Goal: Task Accomplishment & Management: Use online tool/utility

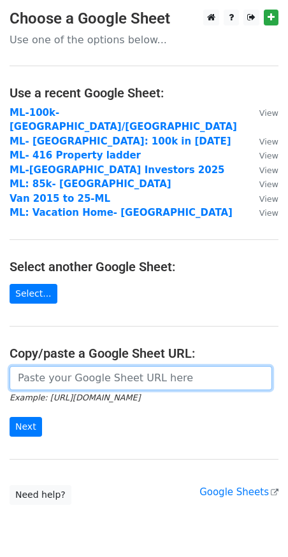
click at [41, 368] on input "url" at bounding box center [141, 378] width 262 height 24
paste input "[URL][DOMAIN_NAME]"
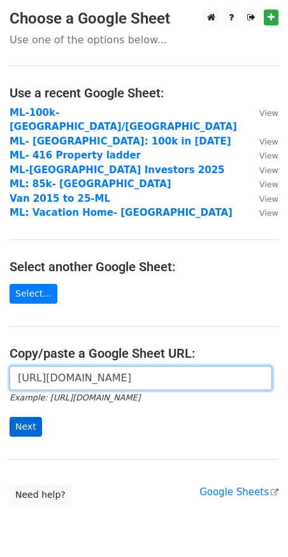
type input "https://docs.google.com/spreadsheets/d/1qqELYmvtcczpxAopFD0oYpd7WMf_lsGk1GDNFEq…"
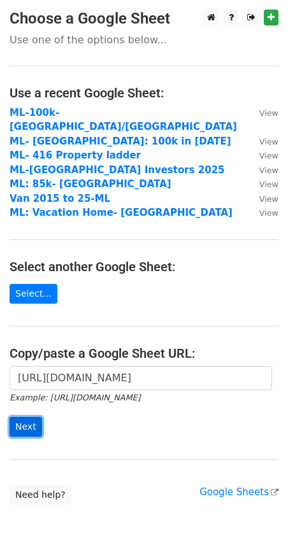
scroll to position [0, 0]
click at [31, 417] on input "Next" at bounding box center [26, 427] width 32 height 20
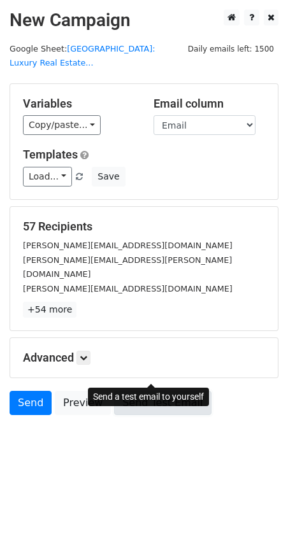
click at [173, 391] on link "Send Test Email" at bounding box center [162, 403] width 97 height 24
click at [165, 391] on link "Send Test Email" at bounding box center [162, 403] width 97 height 24
click at [155, 391] on link "Send Test Email" at bounding box center [162, 403] width 97 height 24
click at [164, 391] on link "Send Test Email" at bounding box center [162, 403] width 97 height 24
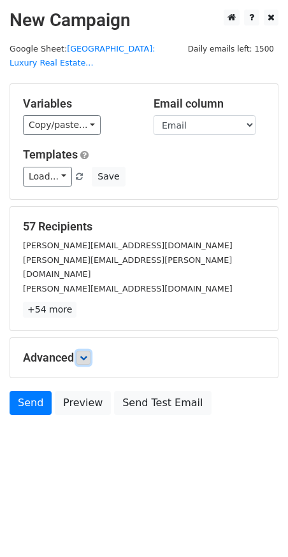
click at [87, 354] on icon at bounding box center [84, 358] width 8 height 8
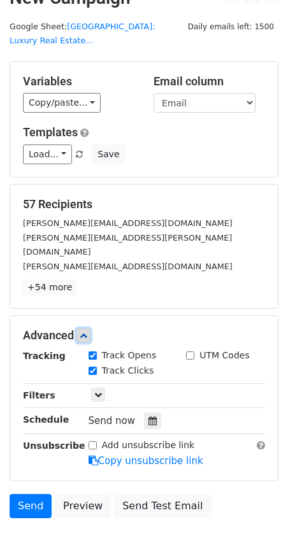
scroll to position [23, 0]
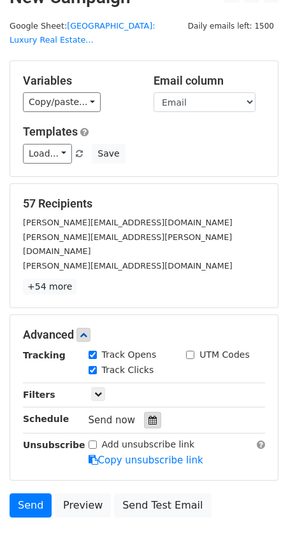
click at [153, 412] on div at bounding box center [152, 420] width 17 height 17
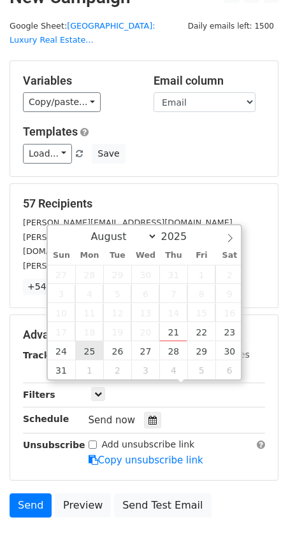
type input "[DATE] 12:00"
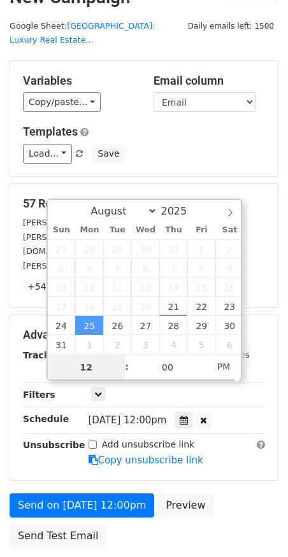
scroll to position [0, 0]
type input "8"
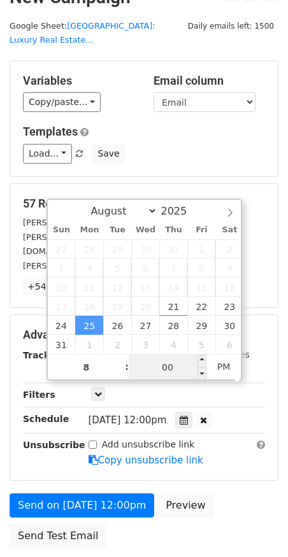
type input "2025-08-25 20:00"
type input "08"
click at [174, 361] on input "00" at bounding box center [168, 366] width 78 height 25
type input "00"
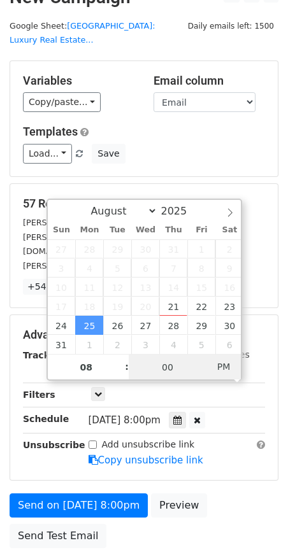
type input "2025-08-25 08:00"
click at [220, 361] on span "PM" at bounding box center [223, 366] width 35 height 25
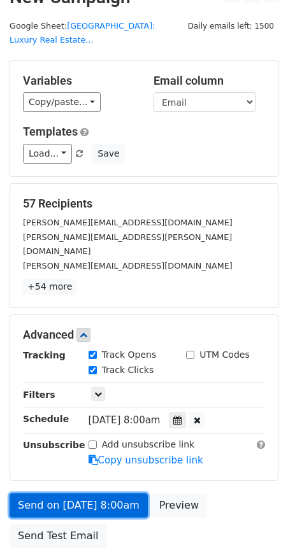
click at [101, 493] on link "Send on Aug 25 at 8:00am" at bounding box center [79, 505] width 138 height 24
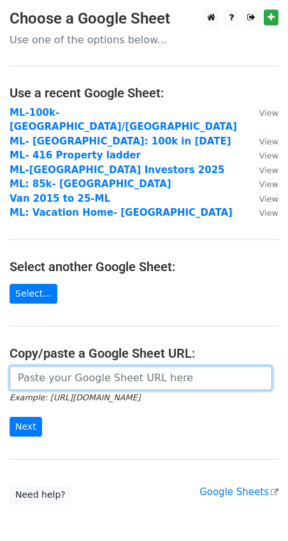
click at [47, 366] on input "url" at bounding box center [141, 378] width 262 height 24
paste input "https://docs.google.com/spreadsheets/d/1ej_SeBSeBor7NrJIQWDZnC9YUizyyxvNN6Lfkl7…"
type input "https://docs.google.com/spreadsheets/d/1ej_SeBSeBor7NrJIQWDZnC9YUizyyxvNN6Lfkl7…"
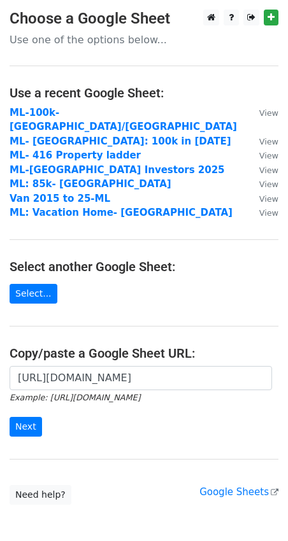
scroll to position [0, 0]
click at [32, 417] on input "Next" at bounding box center [26, 427] width 32 height 20
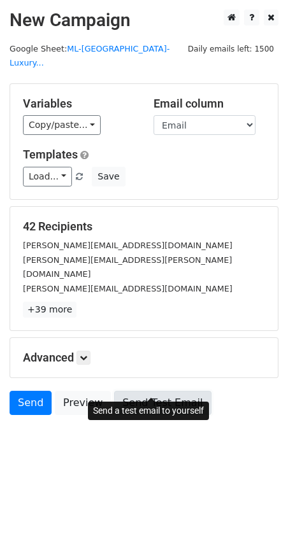
click at [168, 391] on link "Send Test Email" at bounding box center [162, 403] width 97 height 24
click at [147, 391] on link "Send Test Email" at bounding box center [162, 403] width 97 height 24
click at [152, 395] on link "Send Test Email" at bounding box center [162, 403] width 97 height 24
click at [160, 391] on link "Send Test Email" at bounding box center [162, 403] width 97 height 24
click at [158, 391] on link "Send Test Email" at bounding box center [162, 403] width 97 height 24
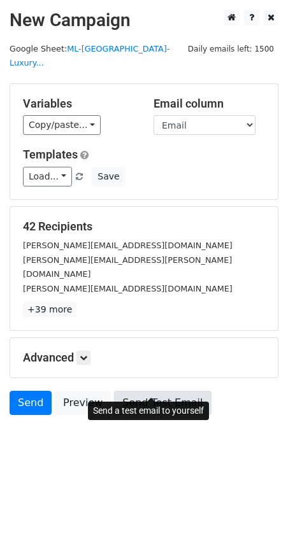
click at [144, 391] on link "Send Test Email" at bounding box center [162, 403] width 97 height 24
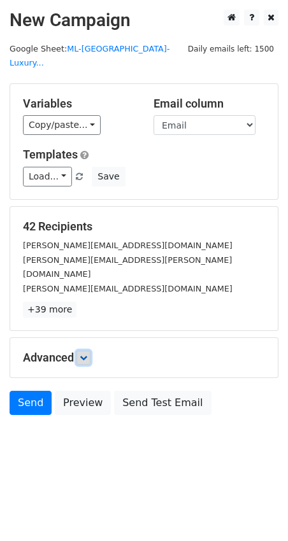
click at [85, 351] on link at bounding box center [83, 358] width 14 height 14
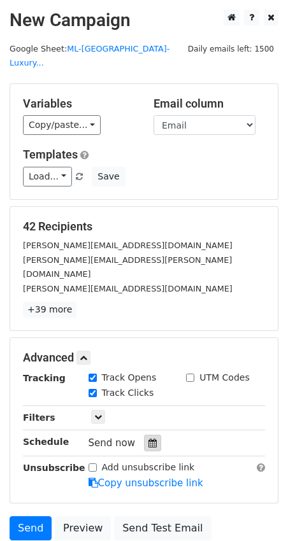
click at [148, 439] on icon at bounding box center [152, 443] width 8 height 9
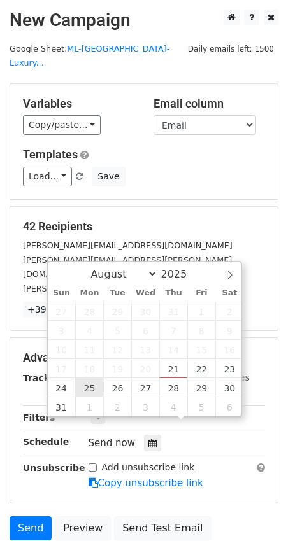
type input "[DATE] 12:00"
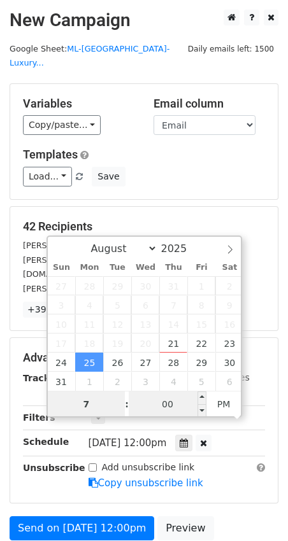
type input "7"
type input "[DATE] 19:00"
type input "07"
click at [164, 407] on input "00" at bounding box center [168, 403] width 78 height 25
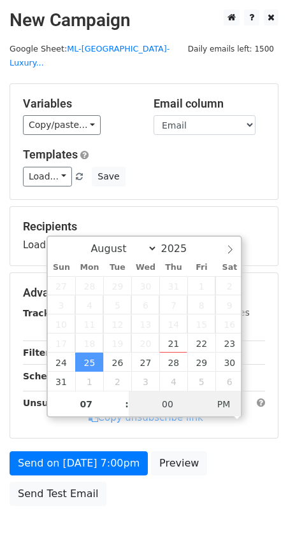
type input "[DATE] 07:00"
click at [226, 405] on span "AM" at bounding box center [223, 403] width 35 height 25
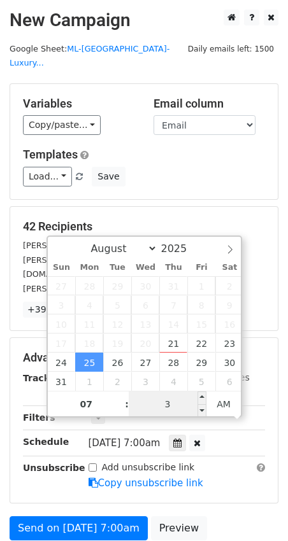
type input "30"
click at [216, 404] on span "AM" at bounding box center [223, 403] width 35 height 25
type input "[DATE] 07:30"
click at [211, 400] on span "AM" at bounding box center [223, 403] width 35 height 25
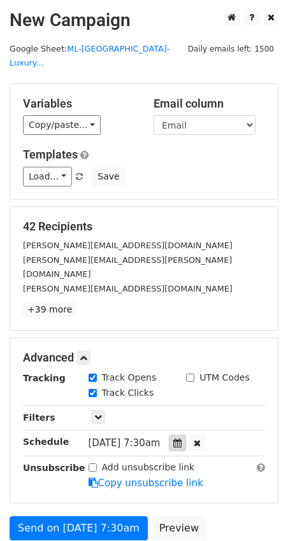
click at [186, 435] on div at bounding box center [177, 443] width 17 height 17
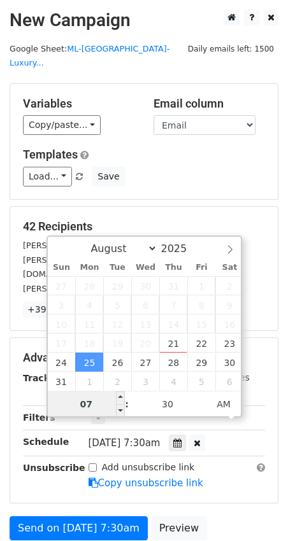
click at [87, 409] on input "07" at bounding box center [87, 403] width 78 height 25
type input "10"
type input "[DATE] 10:30"
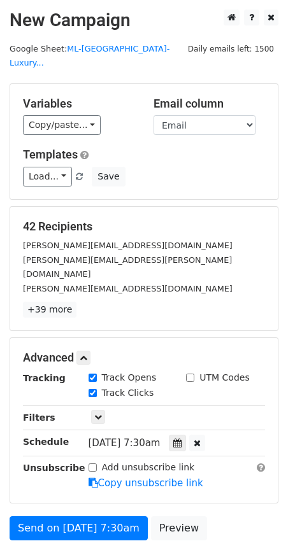
click at [262, 411] on div "Only include spreadsheet rows that match the following filters:" at bounding box center [177, 418] width 196 height 15
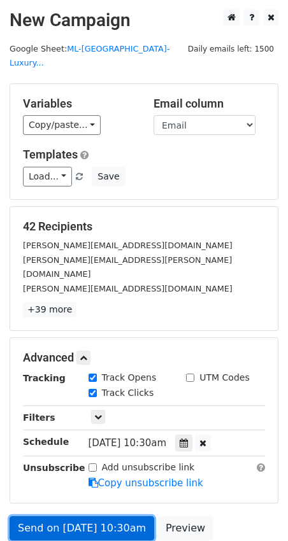
click at [100, 516] on link "Send on [DATE] 10:30am" at bounding box center [82, 528] width 144 height 24
